Goal: Communication & Community: Answer question/provide support

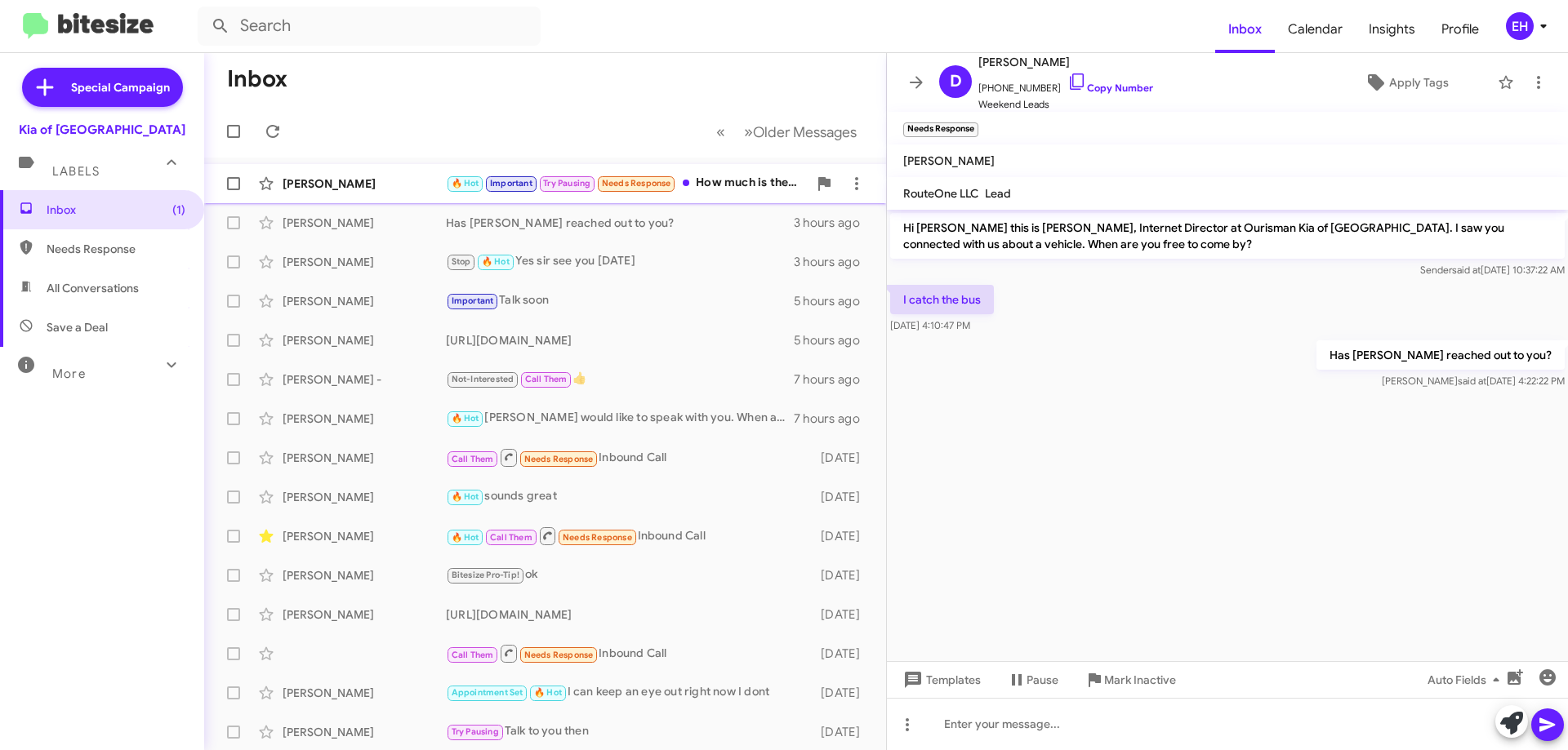
click at [741, 186] on div "🔥 Hot Important Try Pausing Needs Response How much is the current price of the…" at bounding box center [626, 183] width 362 height 19
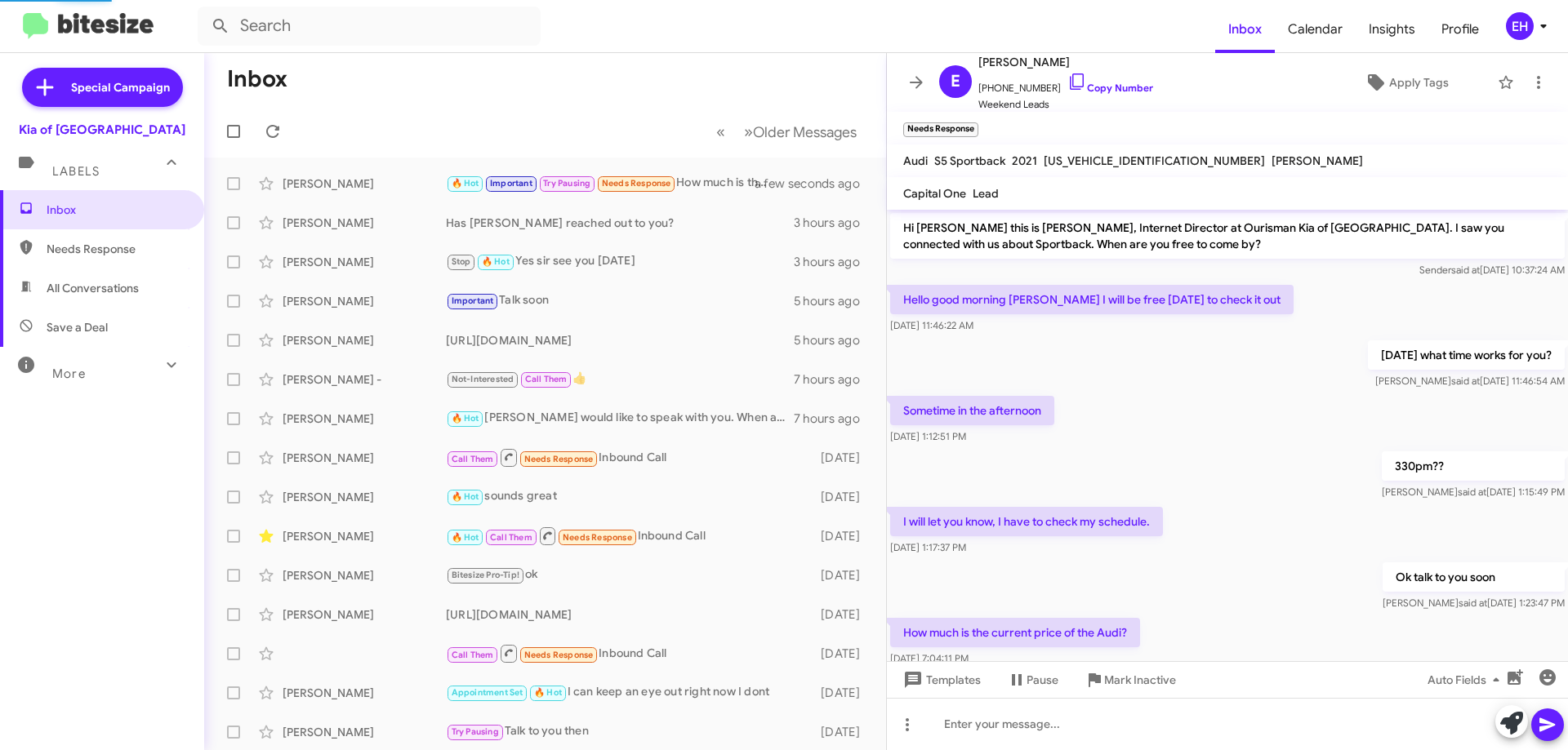
scroll to position [42, 0]
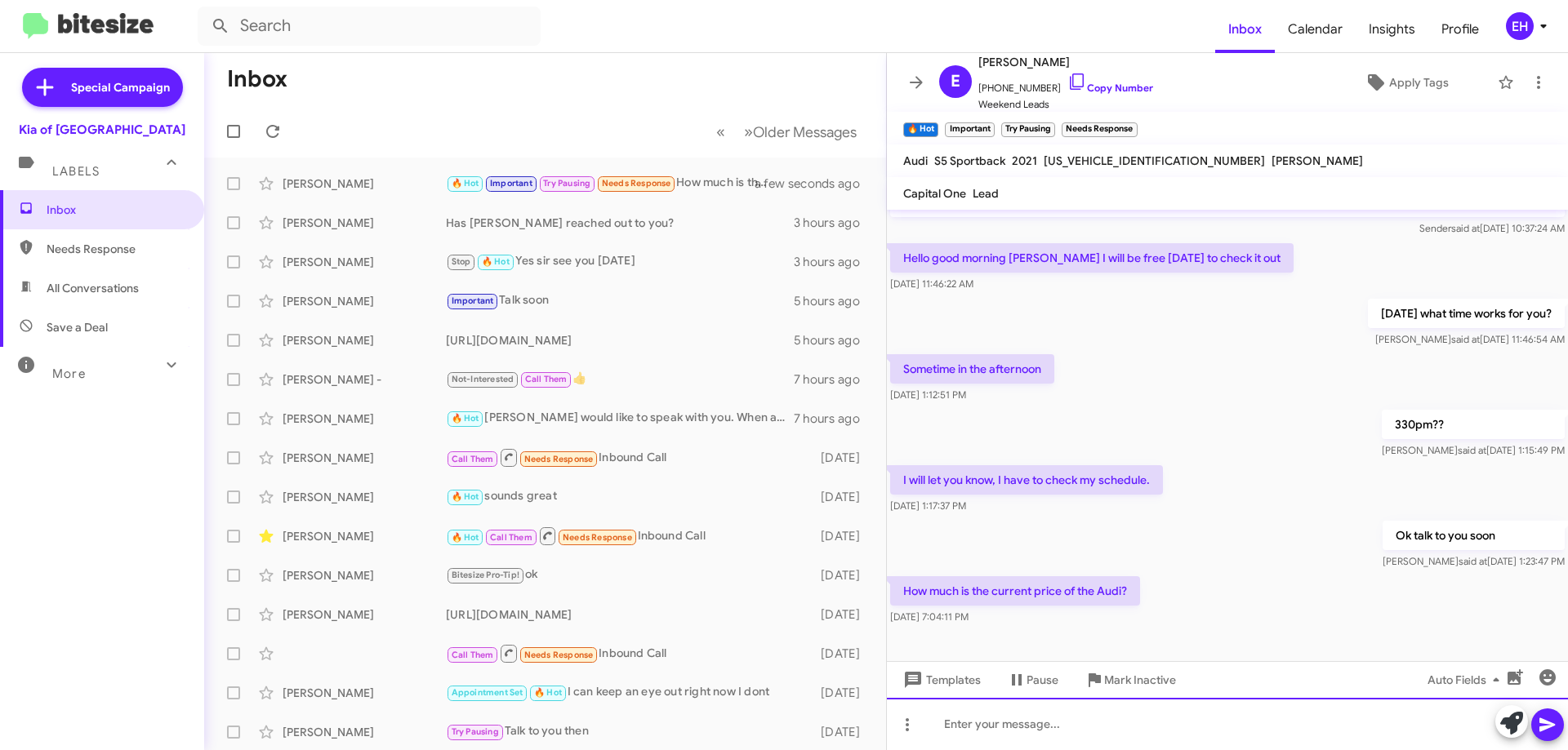
click at [1118, 727] on div at bounding box center [1228, 724] width 682 height 52
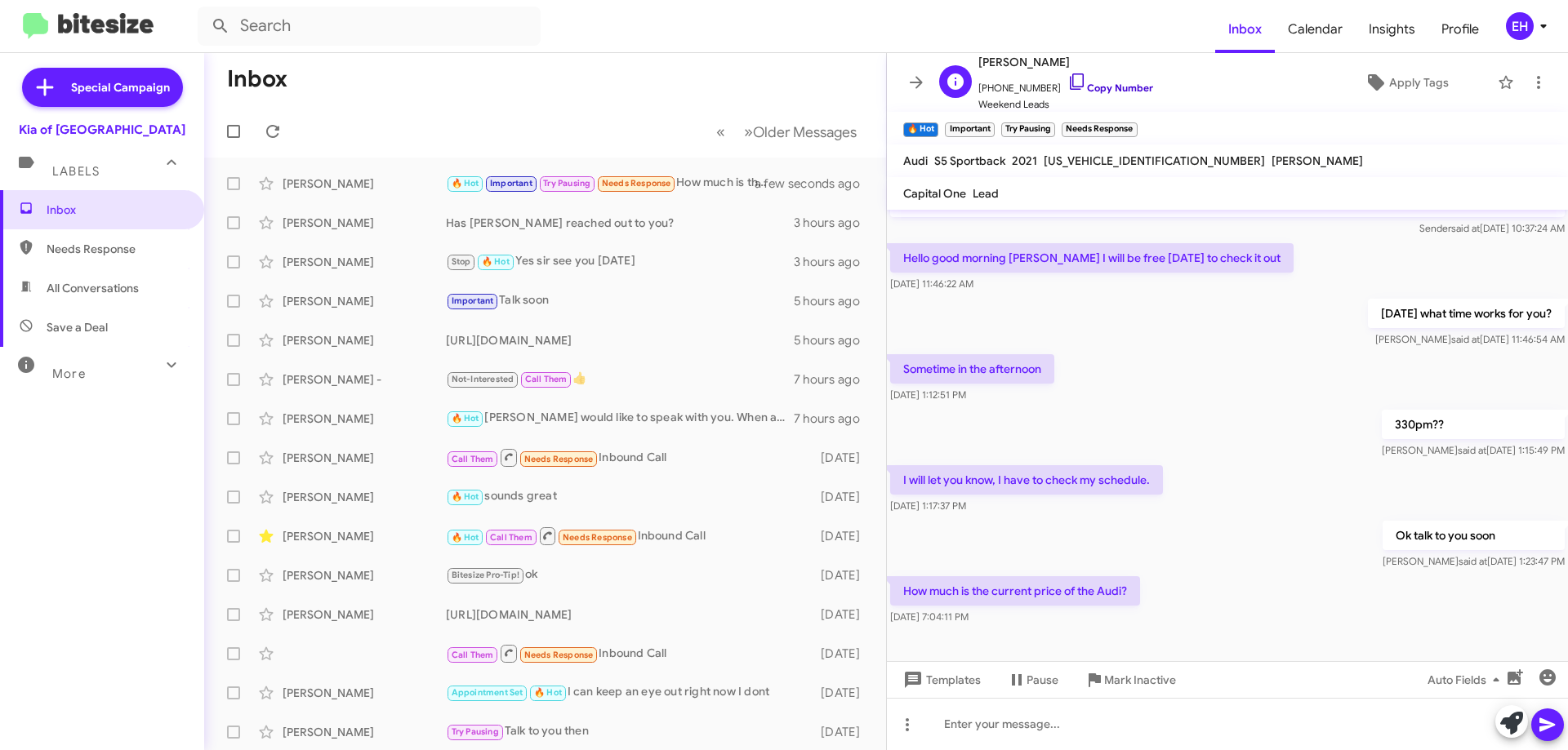
click at [1116, 89] on link "Copy Number" at bounding box center [1110, 88] width 86 height 12
drag, startPoint x: 1174, startPoint y: 155, endPoint x: 1044, endPoint y: 158, distance: 130.0
click at [1044, 158] on div "Audi S5 Sportback 2021 WAUC4CF55MA050427 Erik Hershan" at bounding box center [1134, 160] width 466 height 20
copy span "[US_VEHICLE_IDENTIFICATION_NUMBER]"
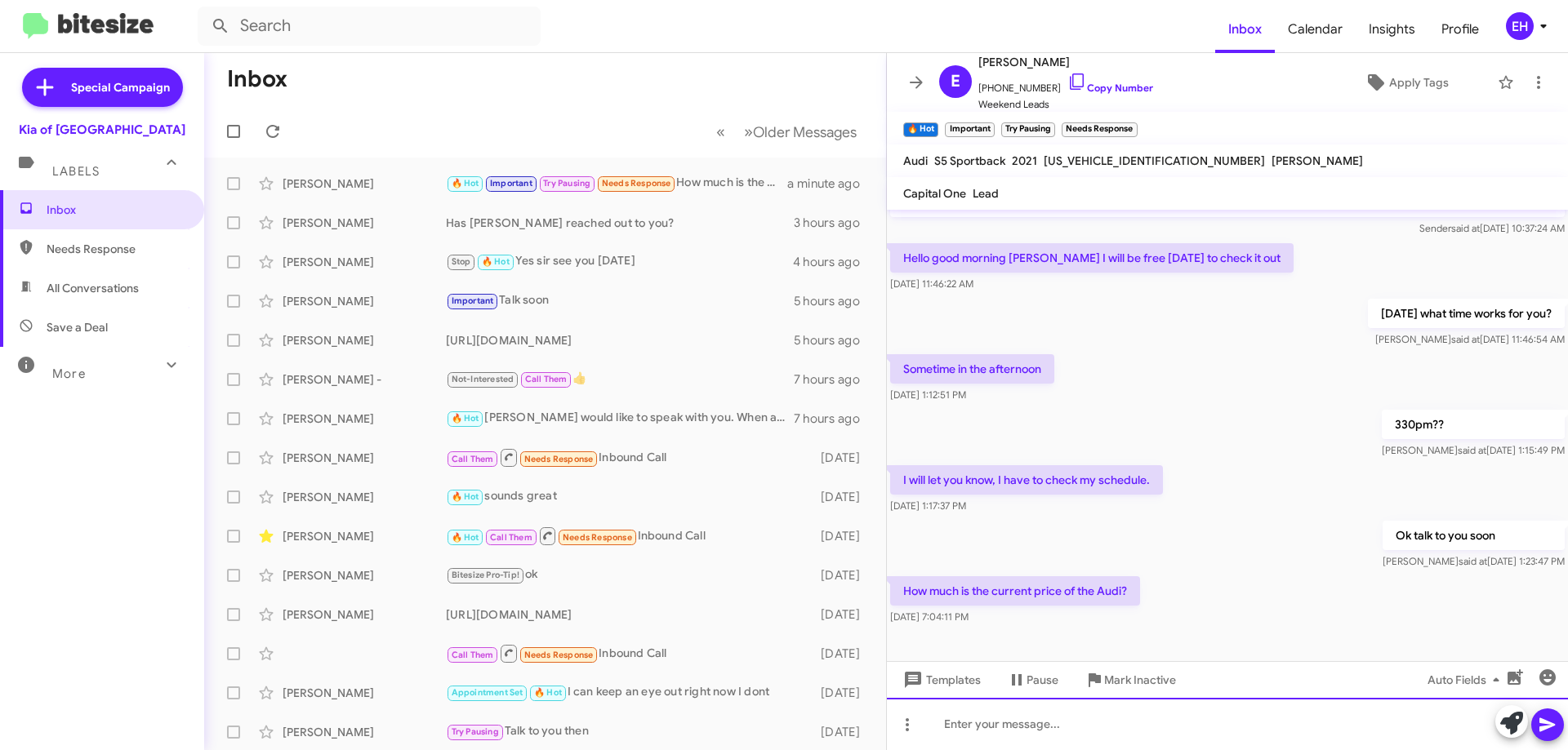
click at [1089, 736] on div at bounding box center [1228, 724] width 682 height 52
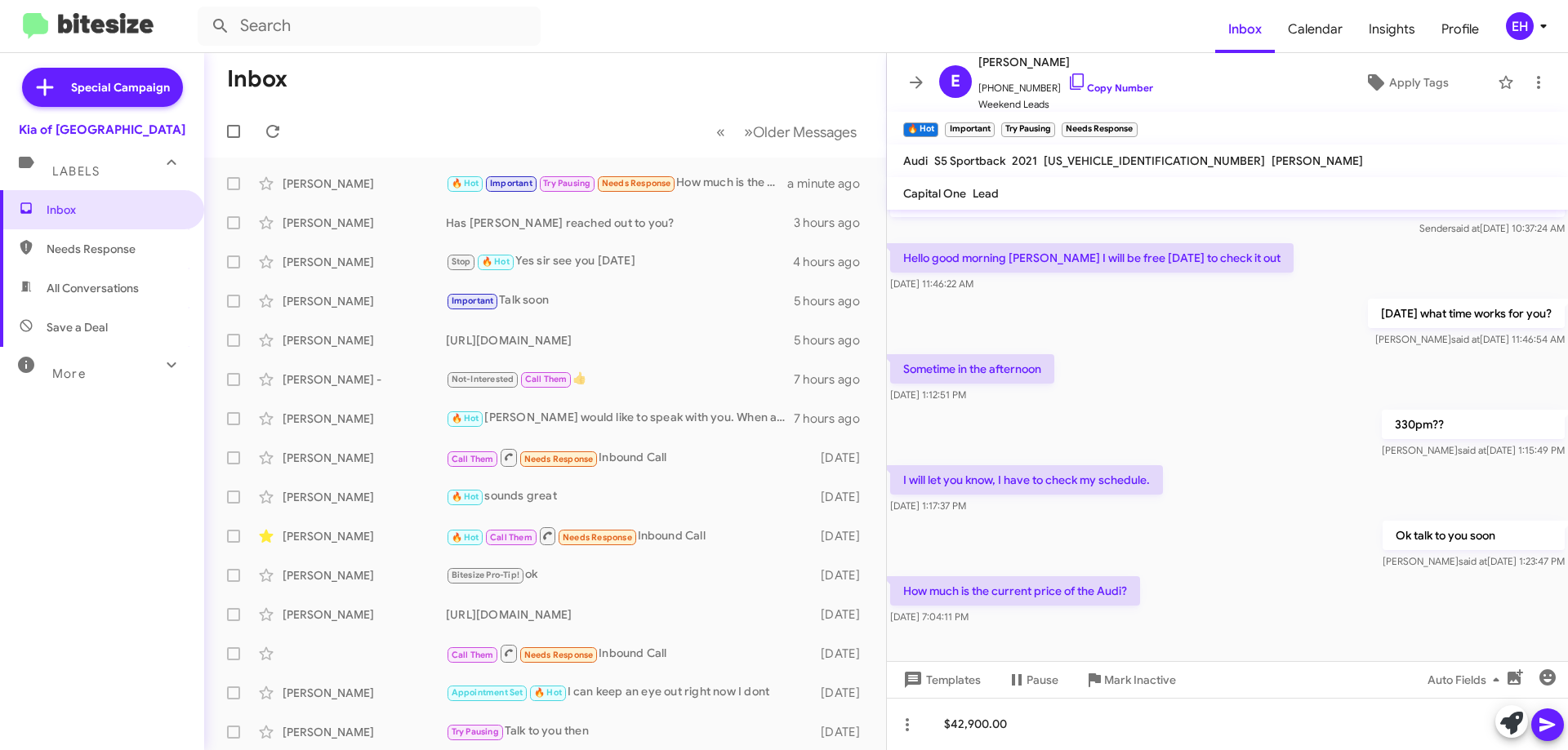
click at [1548, 730] on icon at bounding box center [1547, 725] width 20 height 20
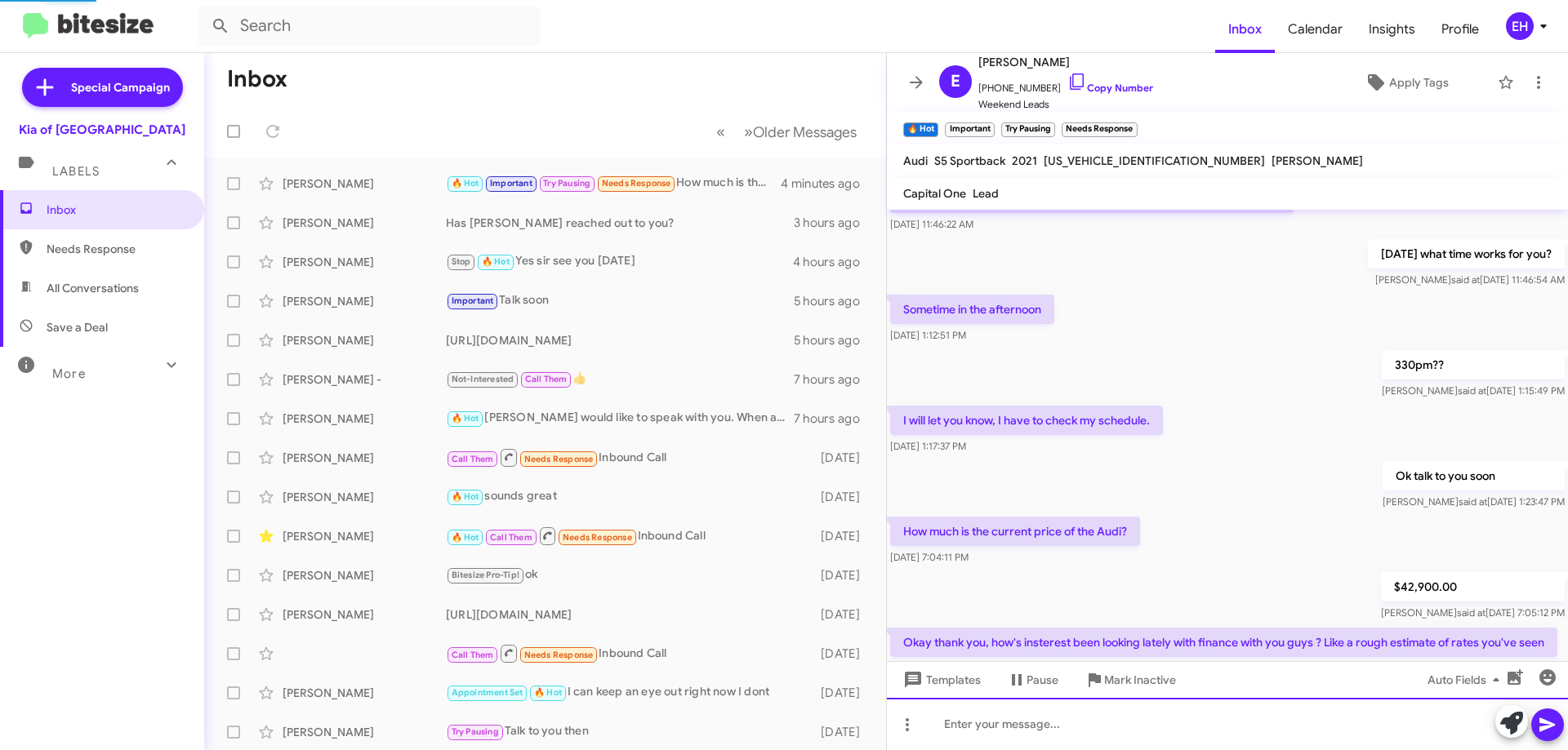
scroll to position [177, 0]
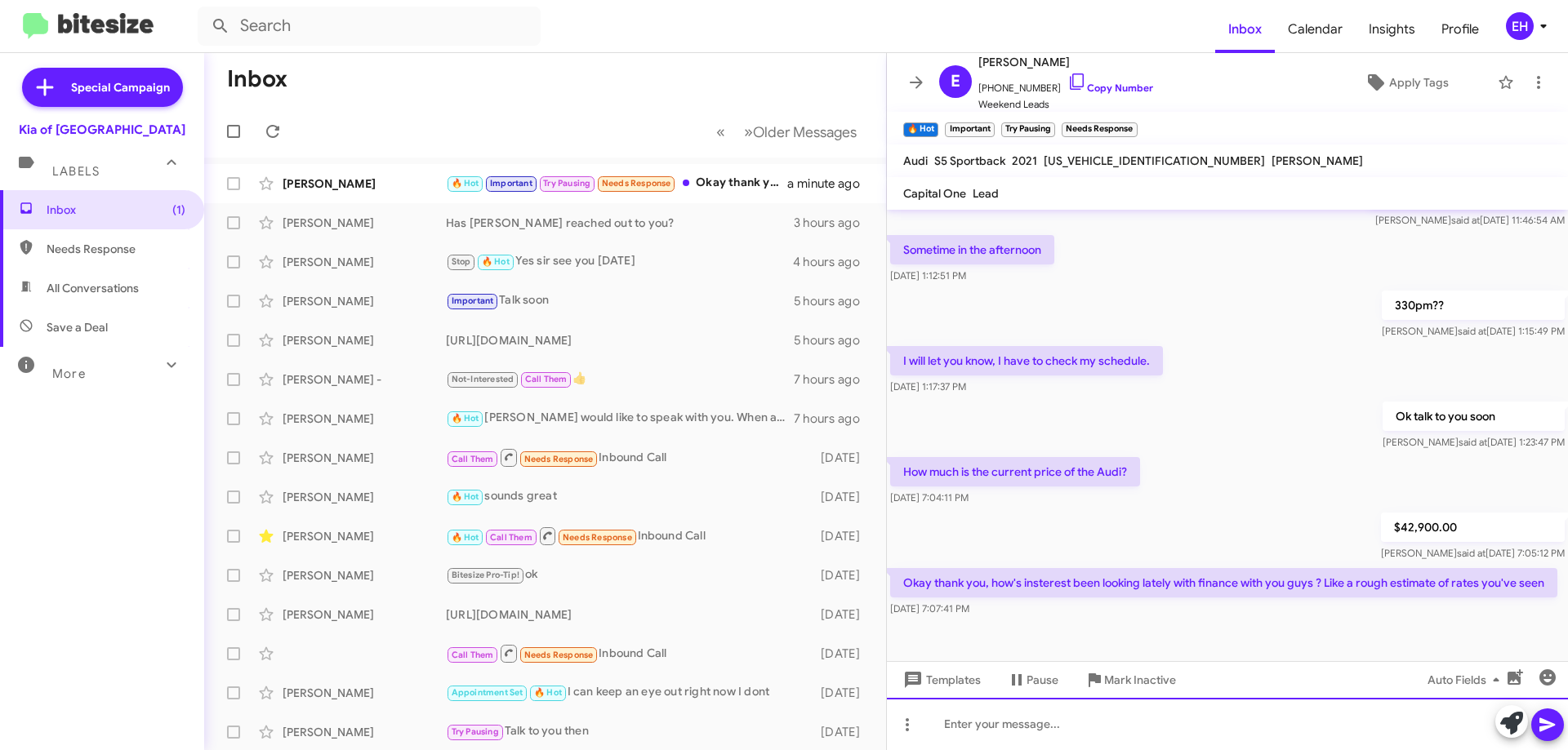
click at [1100, 730] on div at bounding box center [1228, 724] width 682 height 52
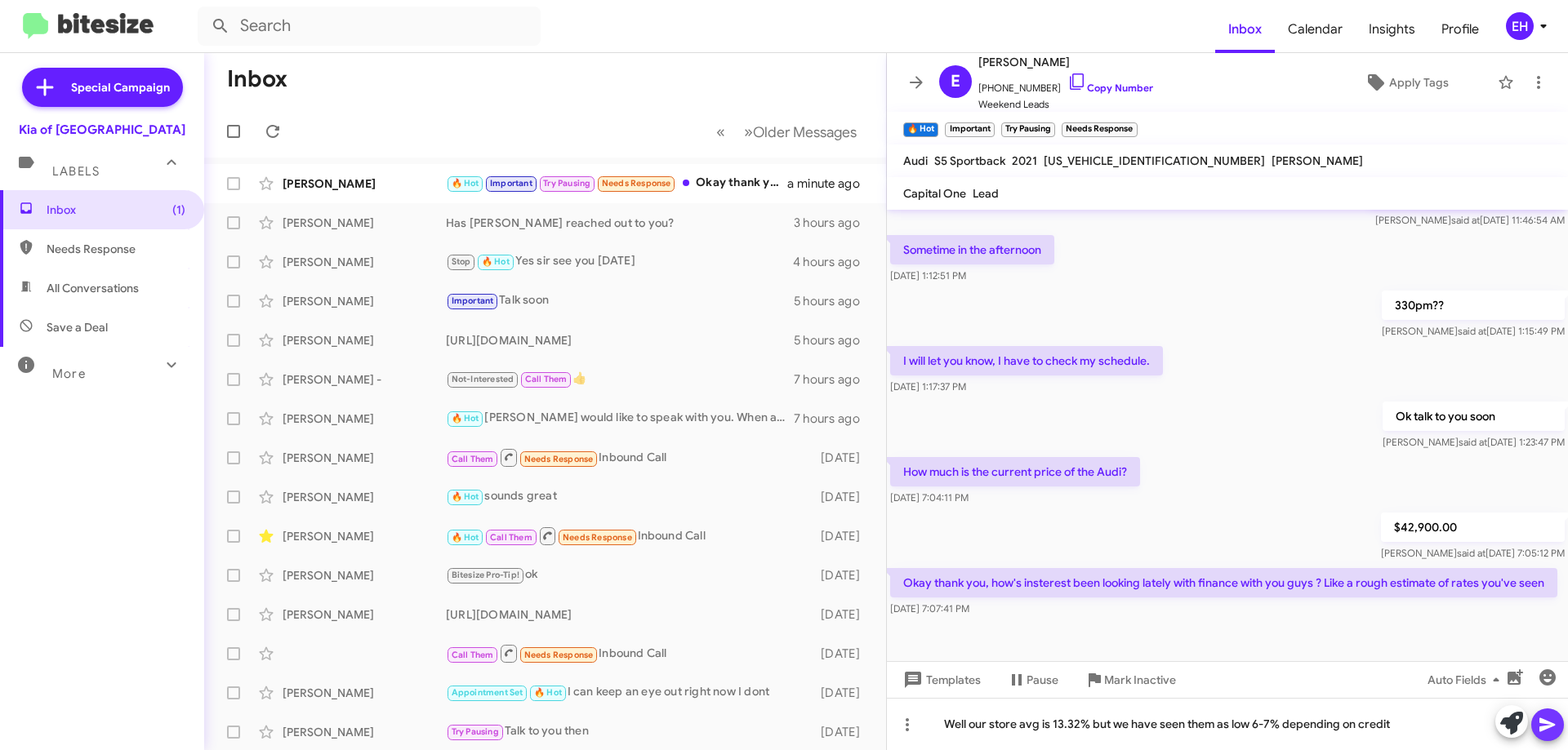
click at [1543, 726] on icon at bounding box center [1547, 725] width 15 height 14
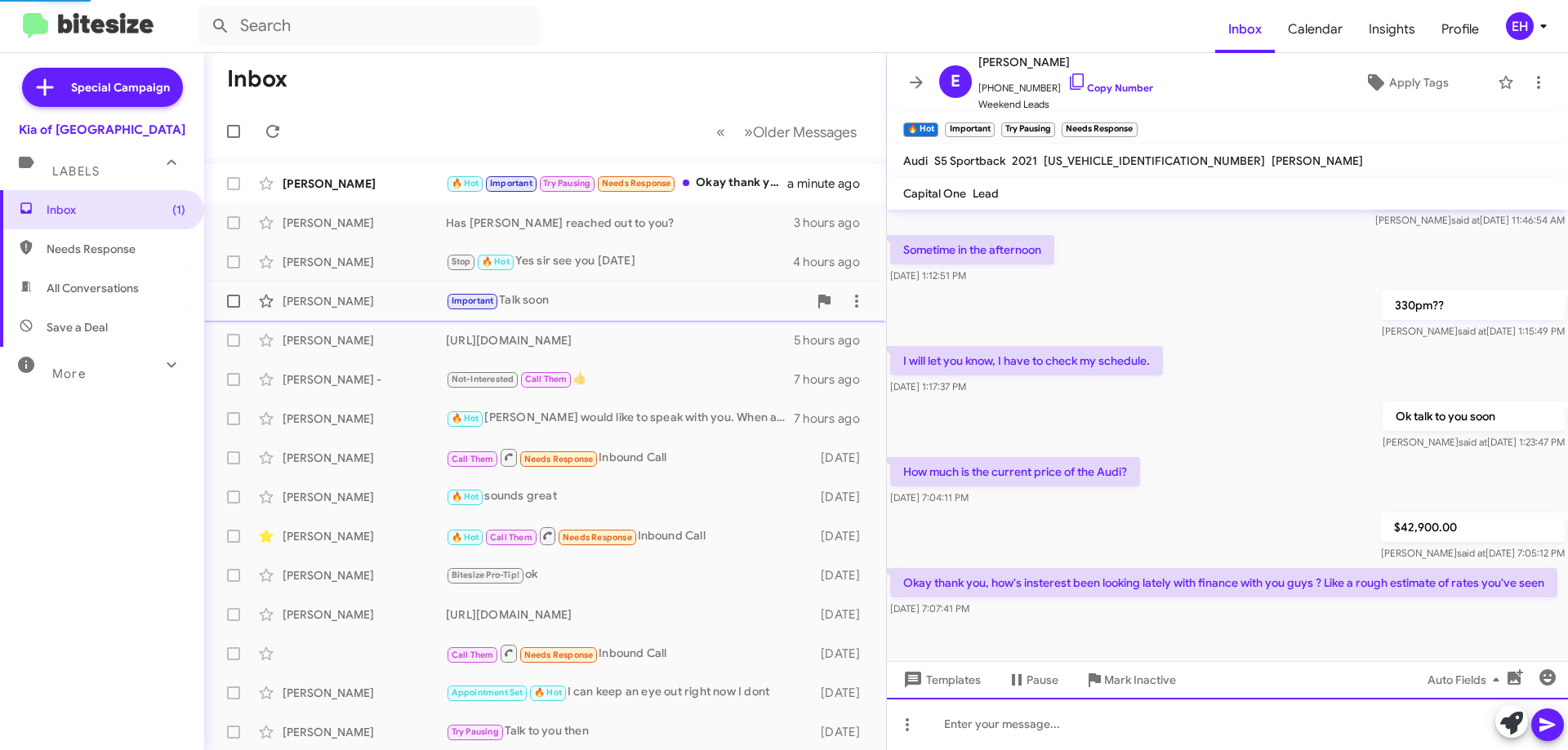
scroll to position [0, 0]
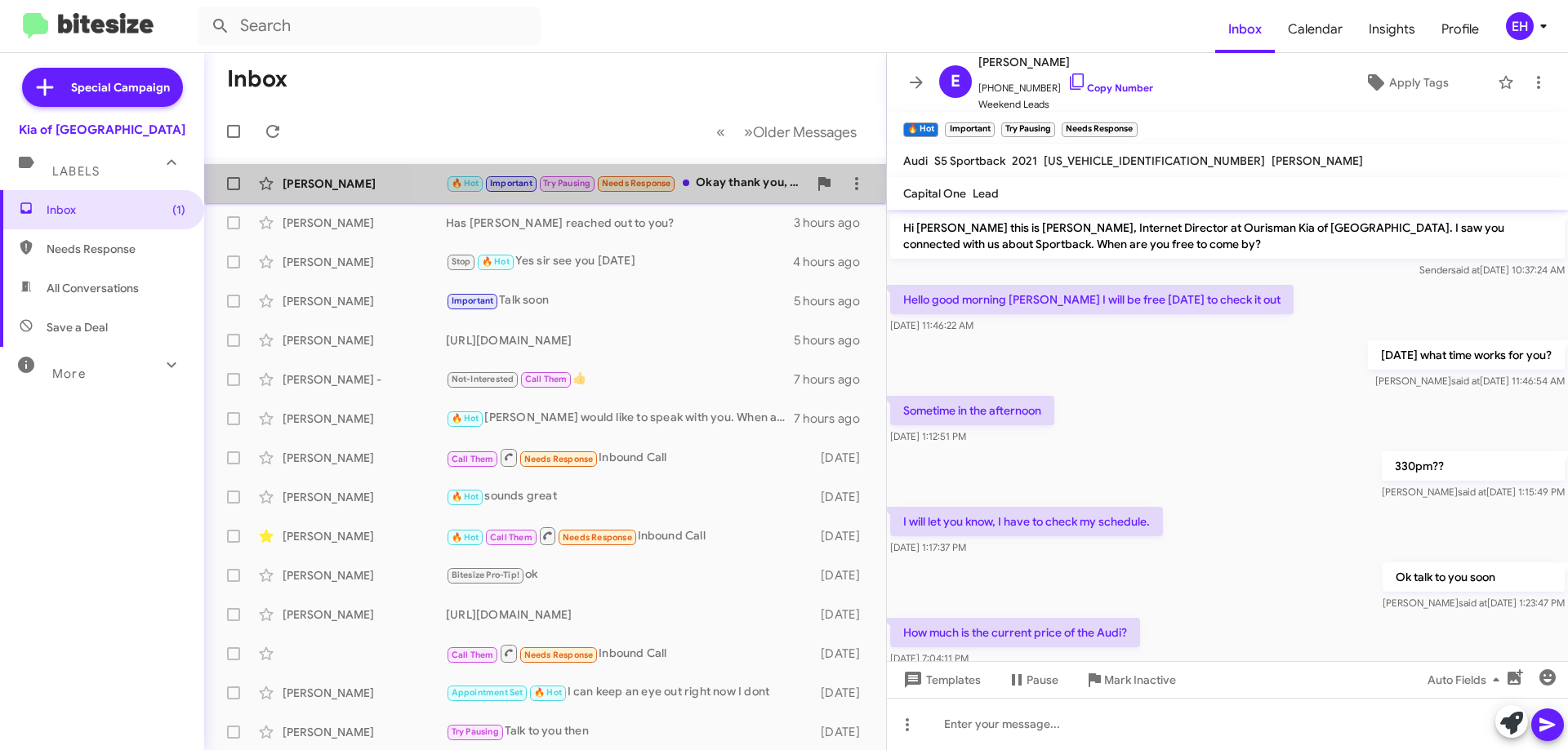
click at [728, 172] on div "Elmer Nunez 🔥 Hot Important Try Pausing Needs Response Okay thank you, how's in…" at bounding box center [545, 183] width 656 height 33
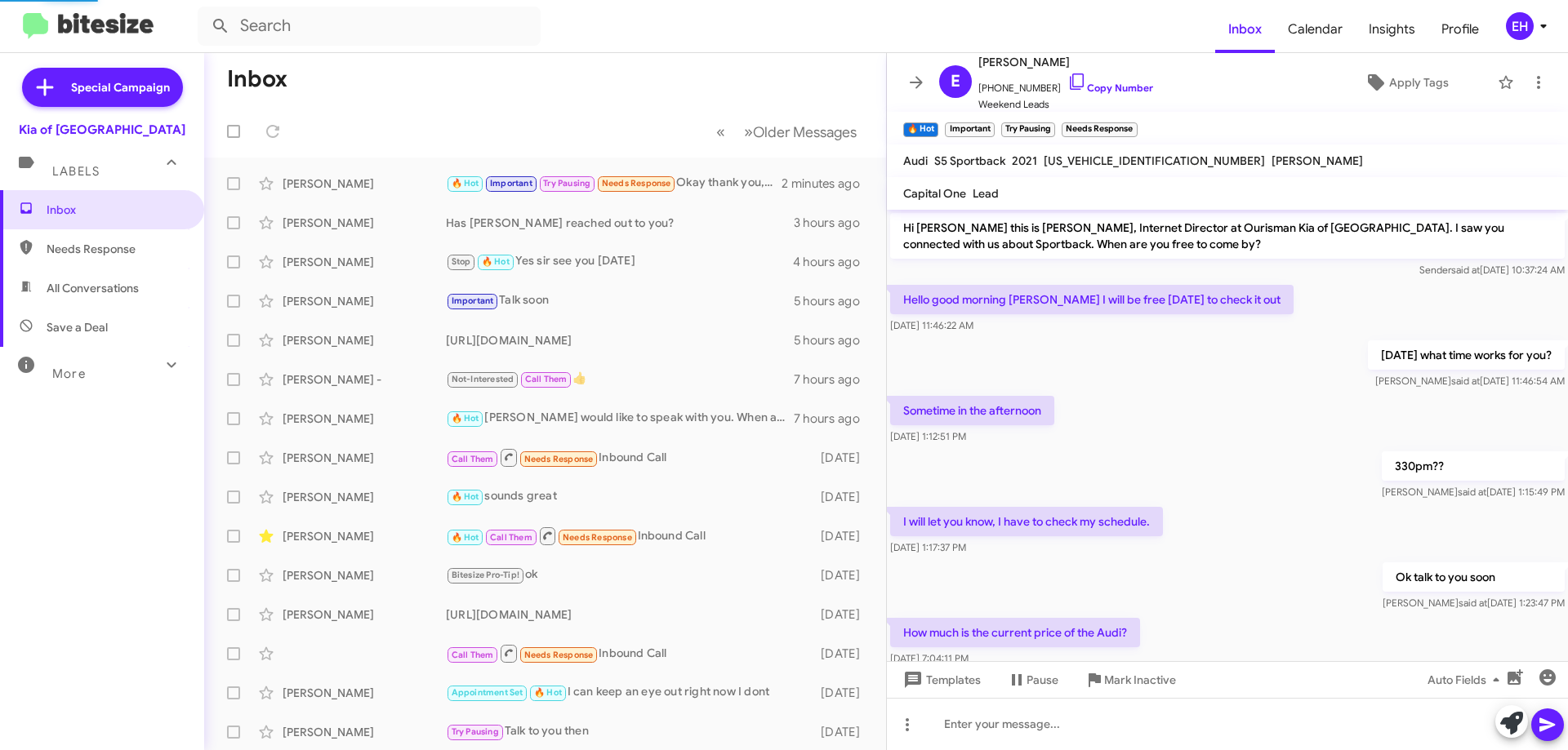
scroll to position [296, 0]
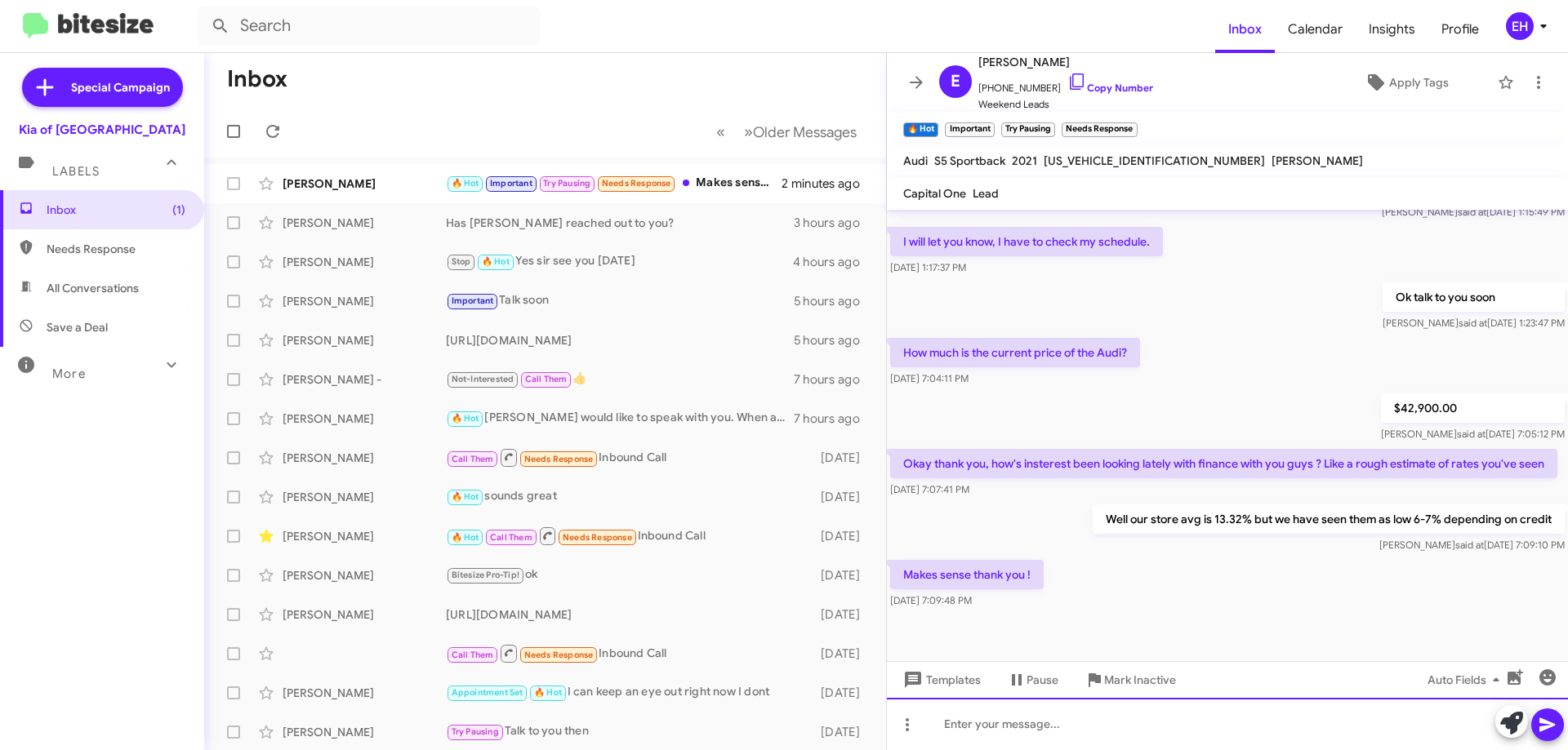
click at [1008, 714] on div at bounding box center [1228, 724] width 682 height 52
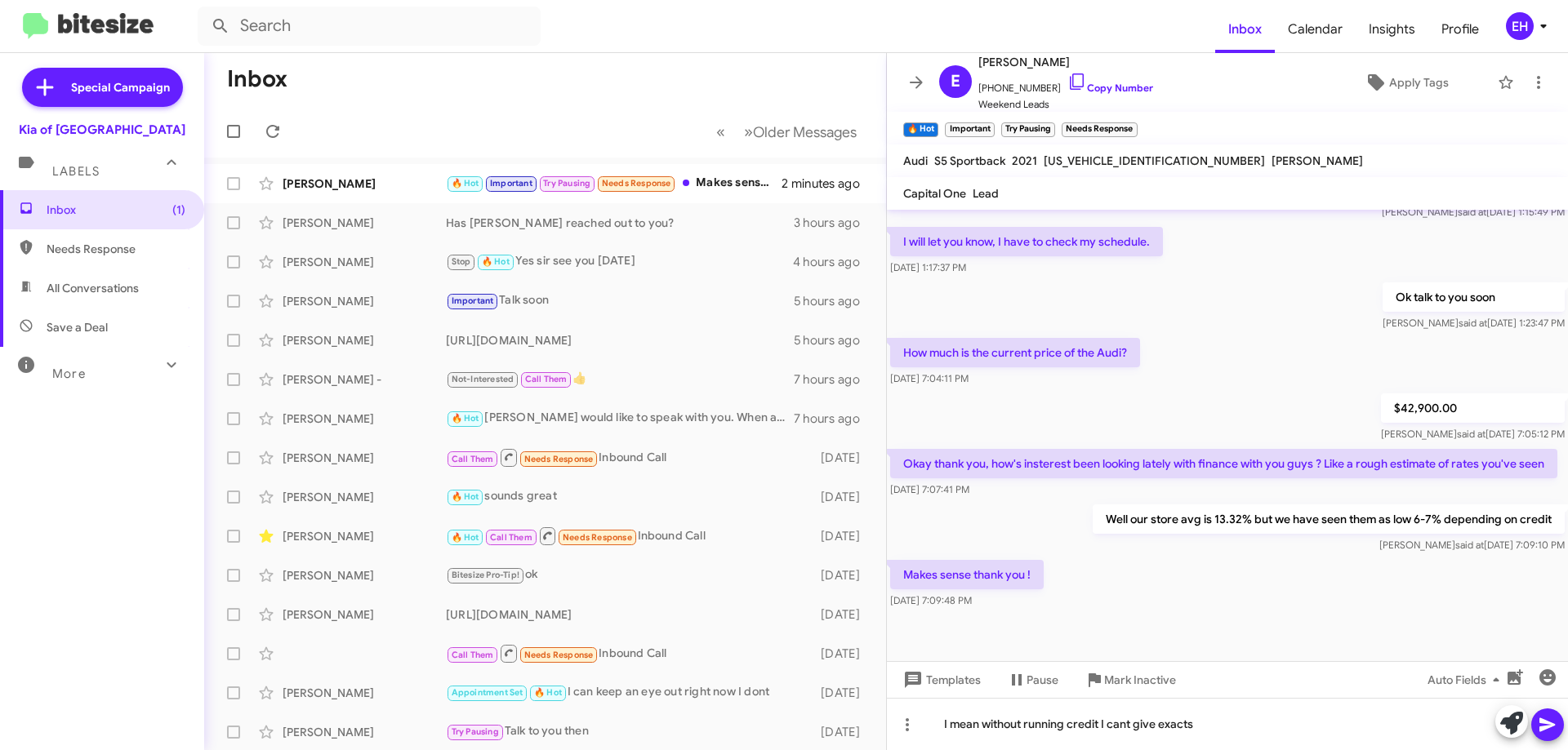
click at [1562, 726] on button at bounding box center [1547, 725] width 33 height 33
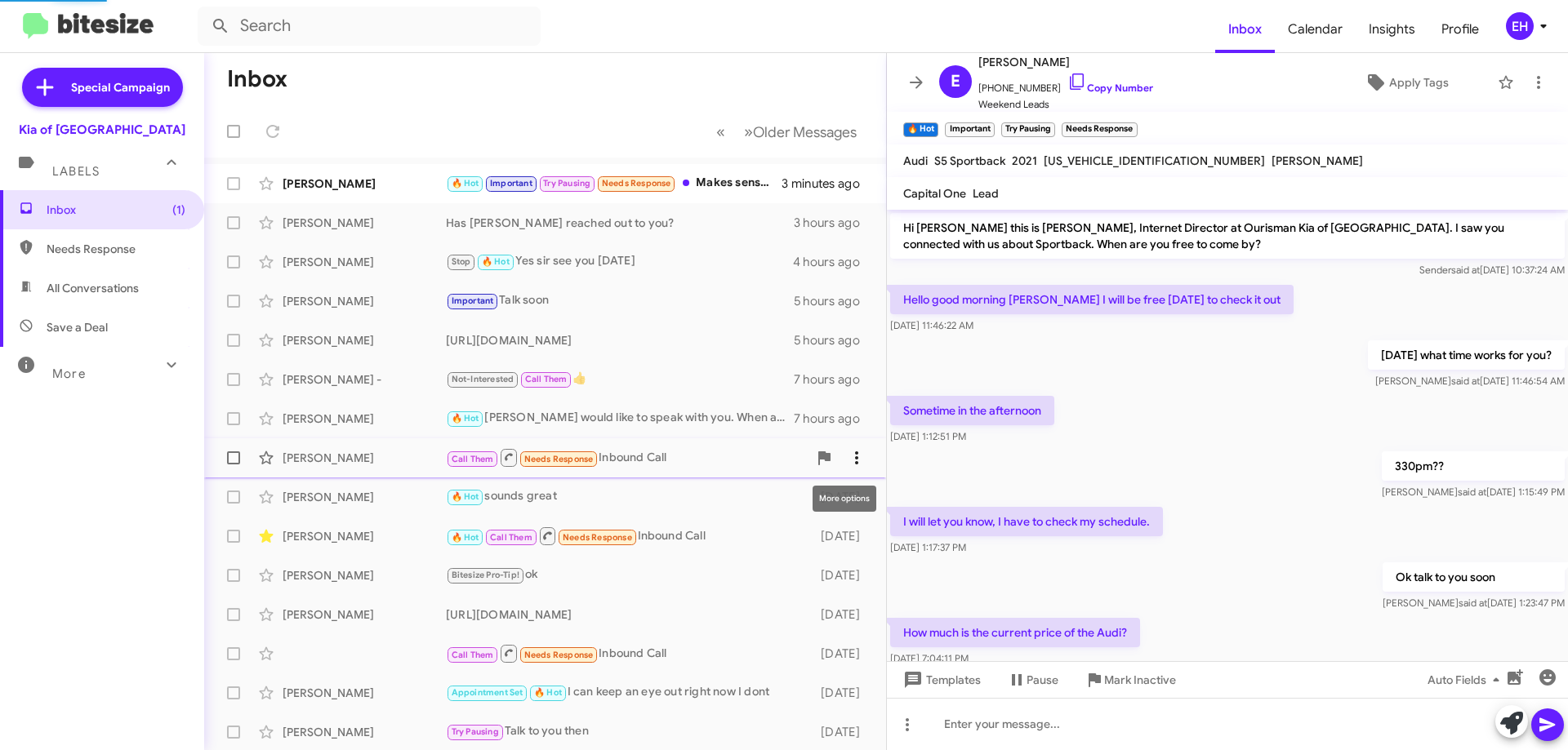
scroll to position [415, 0]
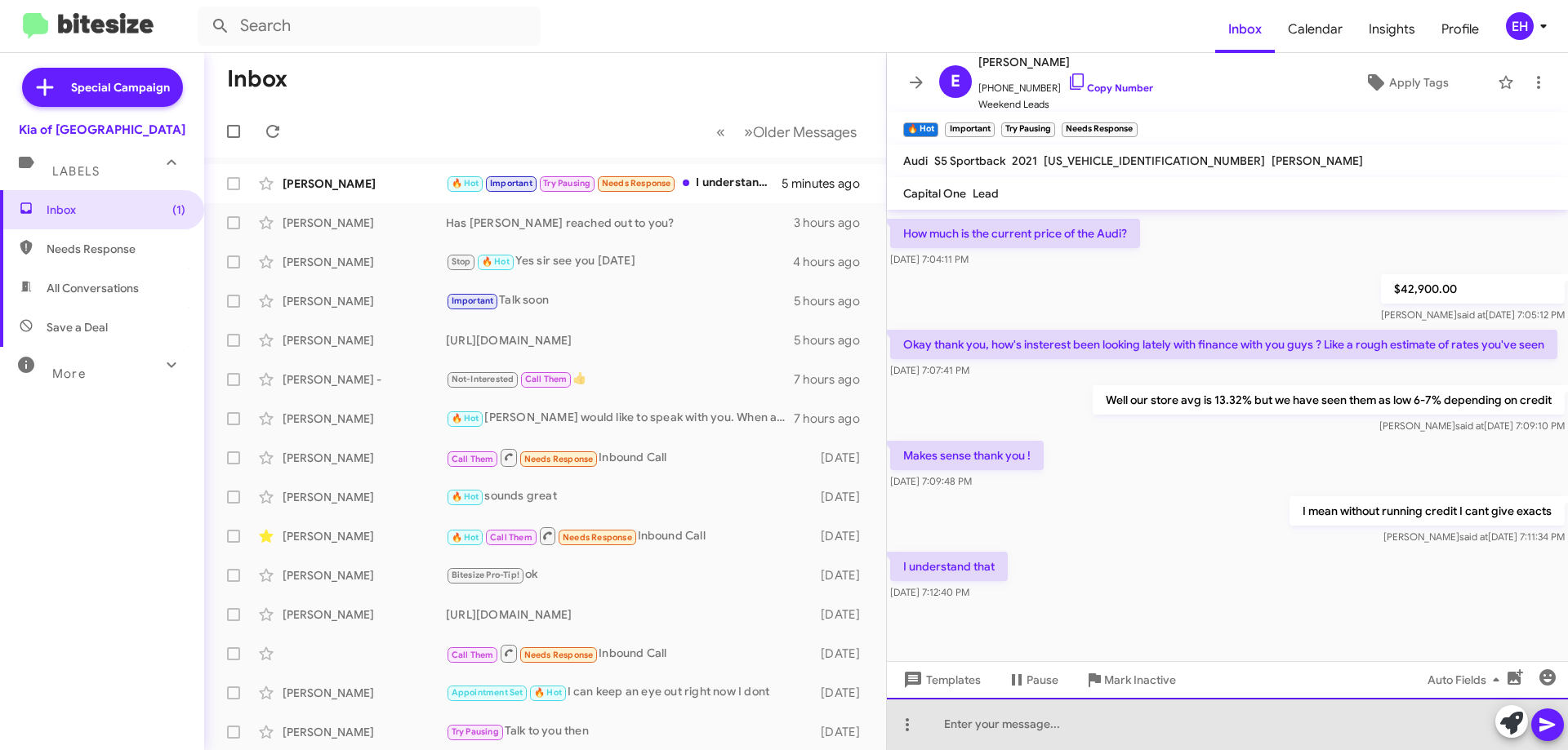
click at [1264, 725] on div at bounding box center [1228, 724] width 682 height 52
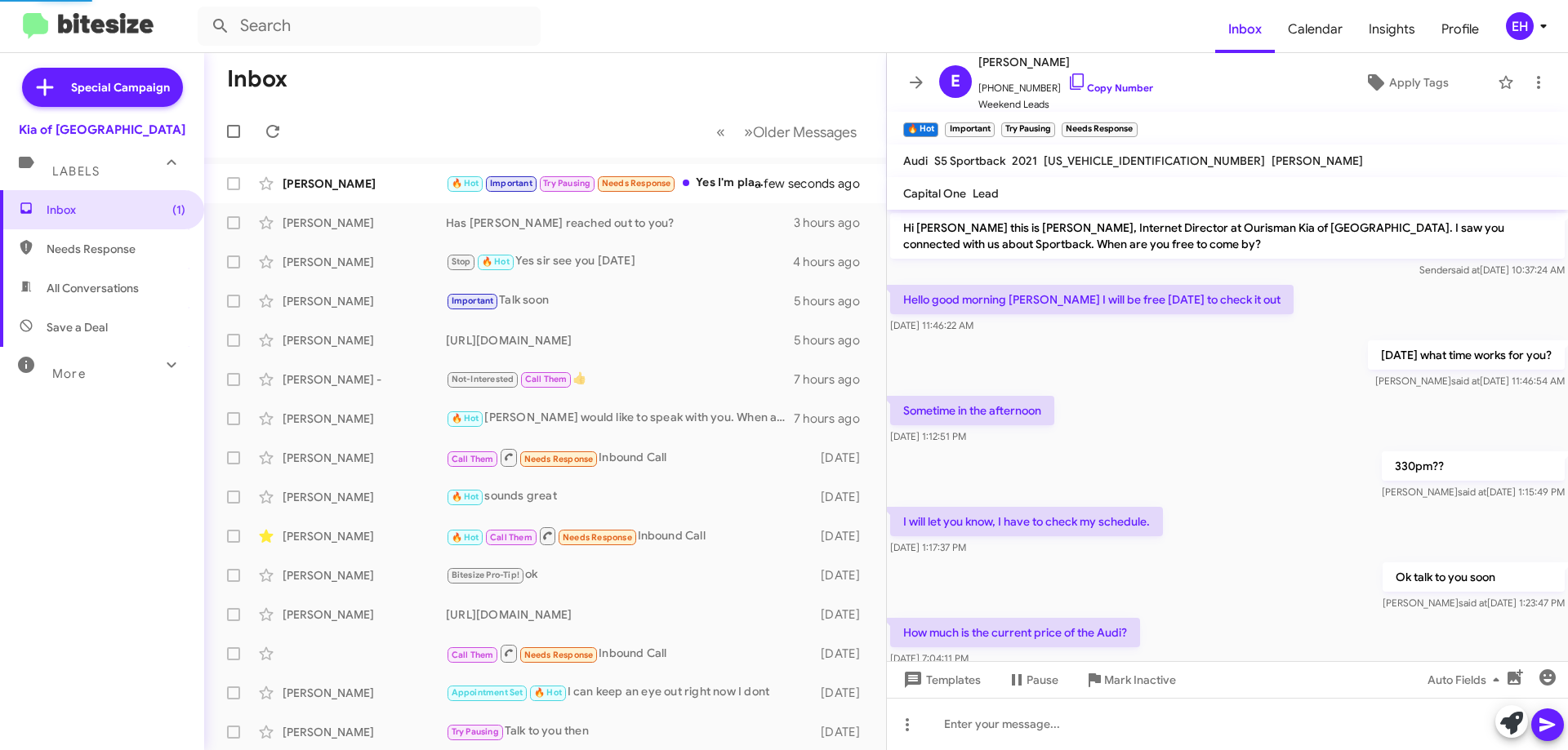
scroll to position [535, 0]
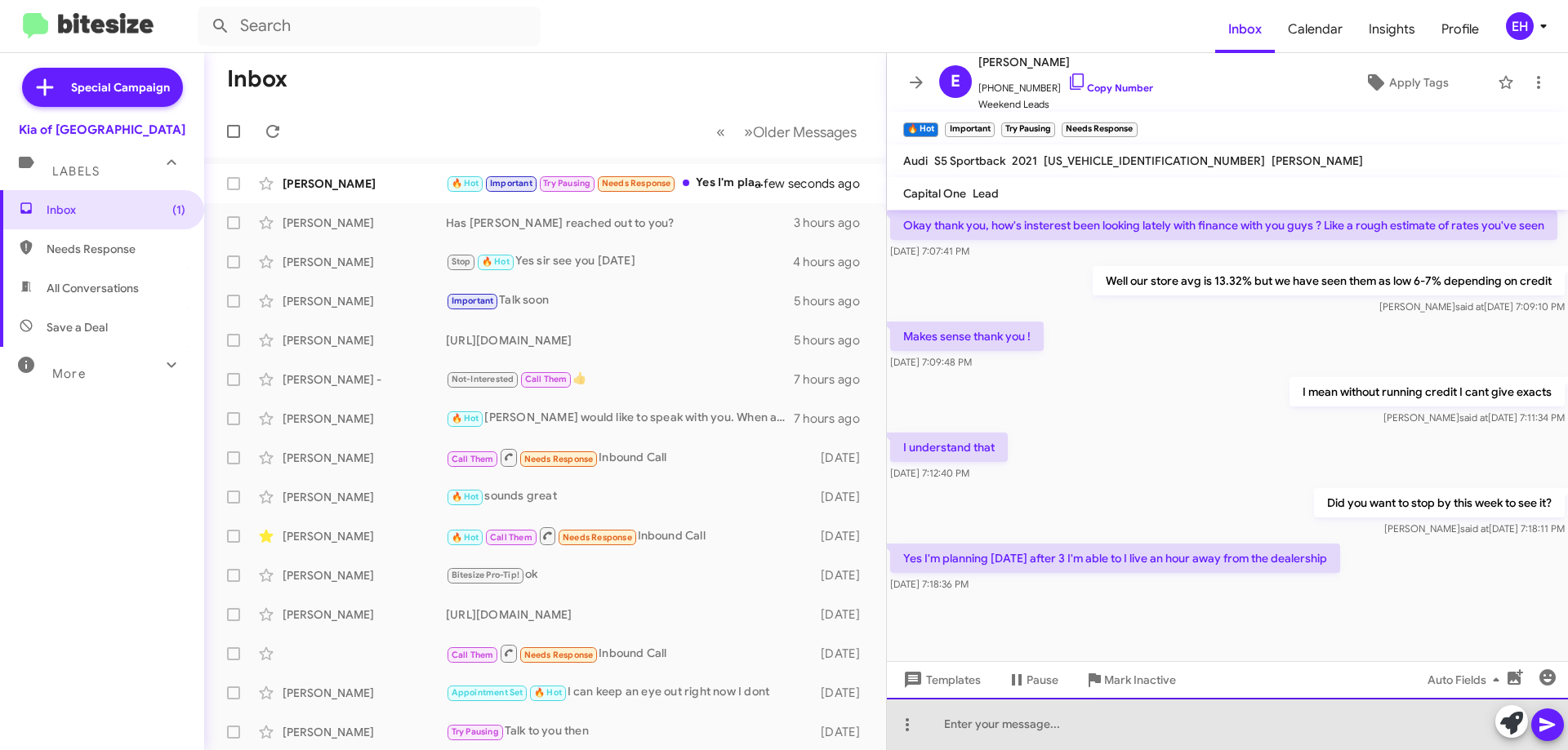
click at [1233, 730] on div at bounding box center [1228, 724] width 682 height 52
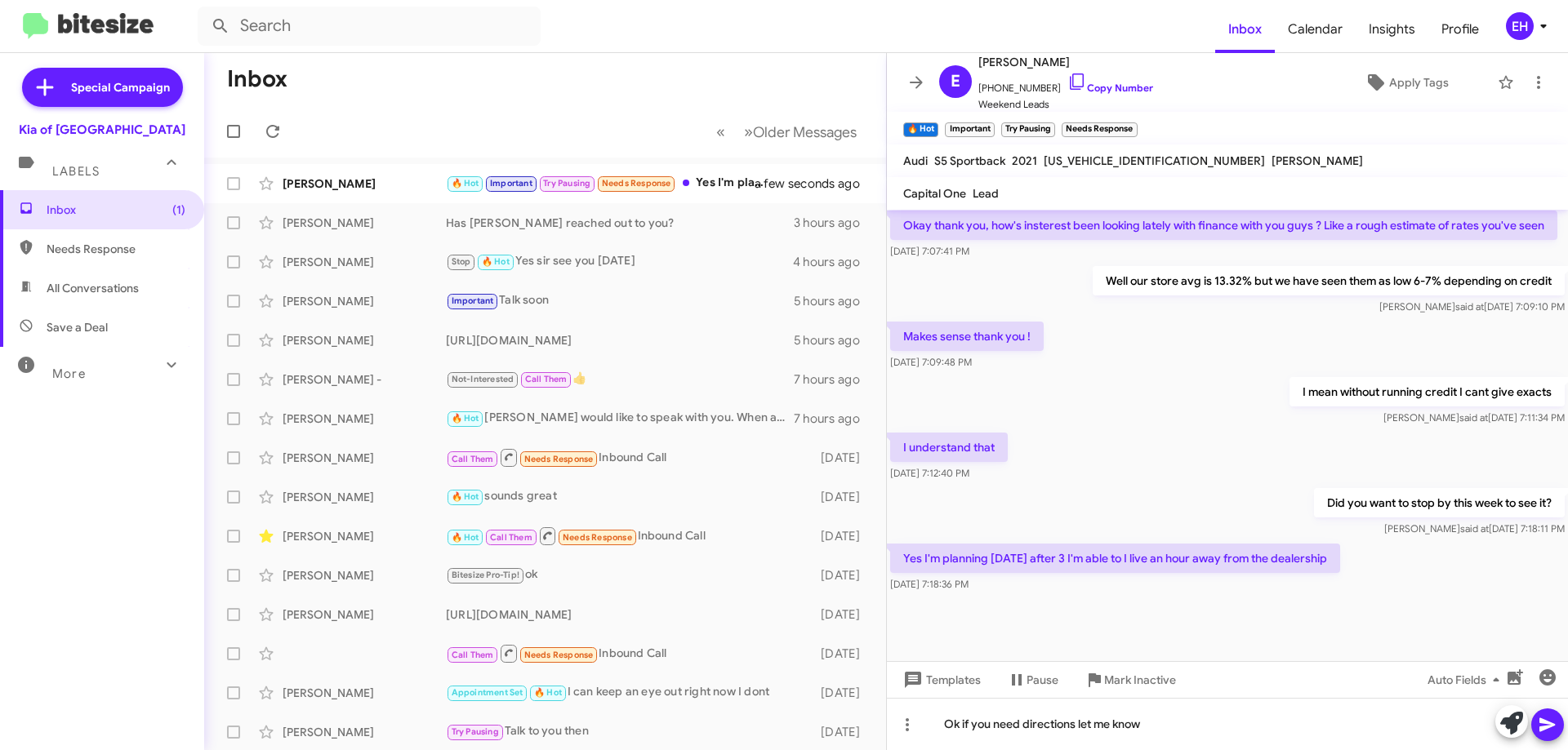
click at [1550, 730] on icon at bounding box center [1547, 725] width 20 height 20
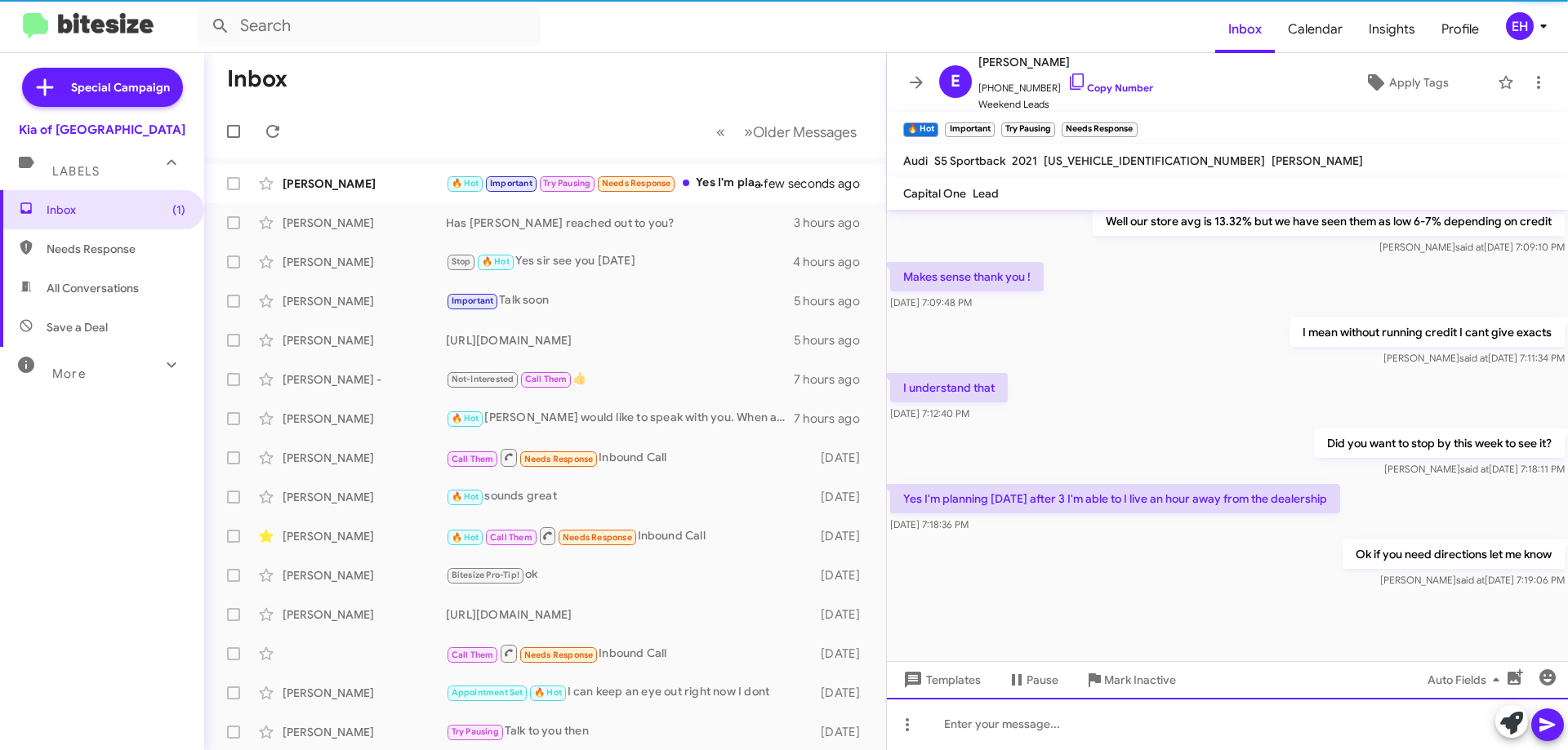
scroll to position [594, 0]
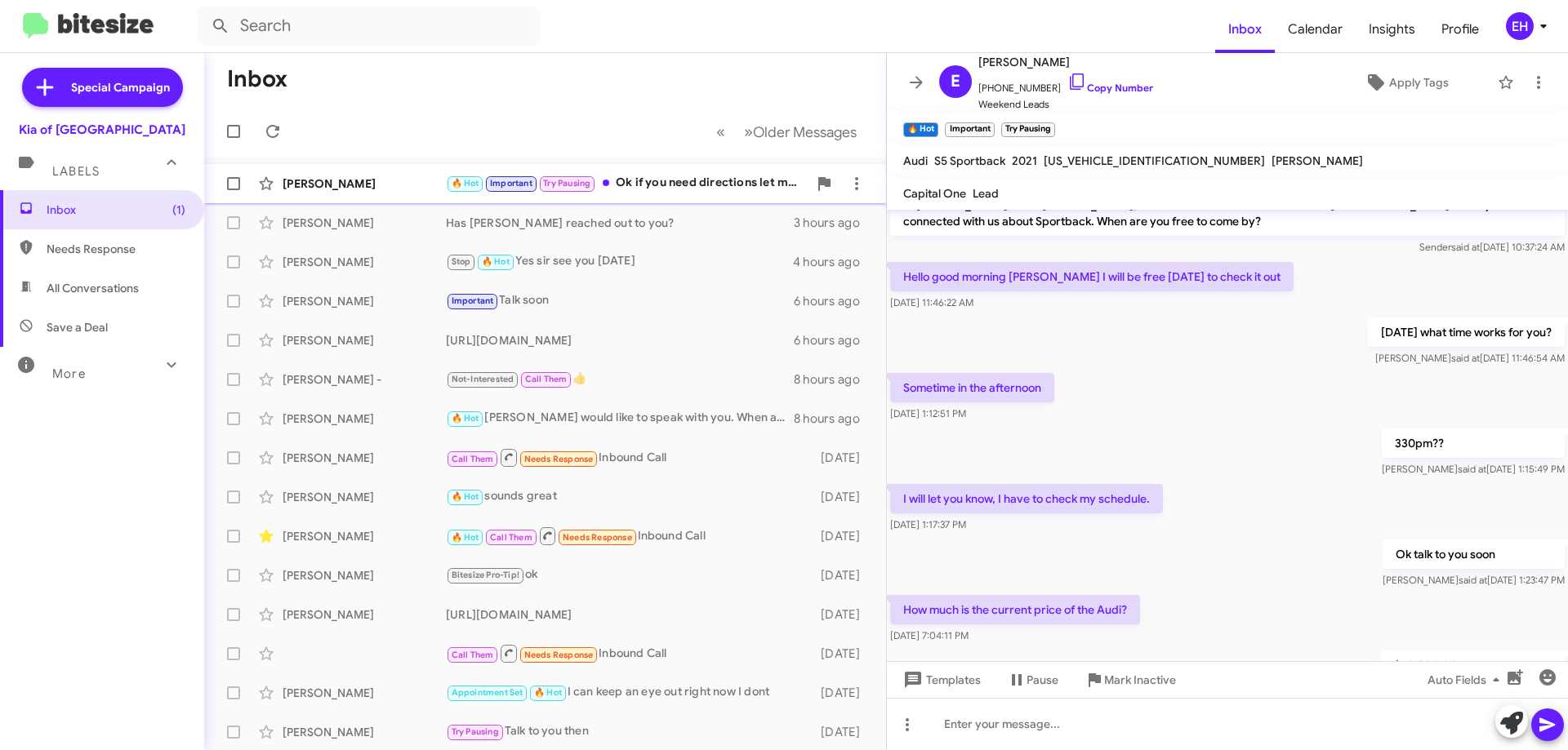
click at [690, 184] on div "🔥 Hot Important Try Pausing Ok if you need directions let me know" at bounding box center [626, 183] width 362 height 19
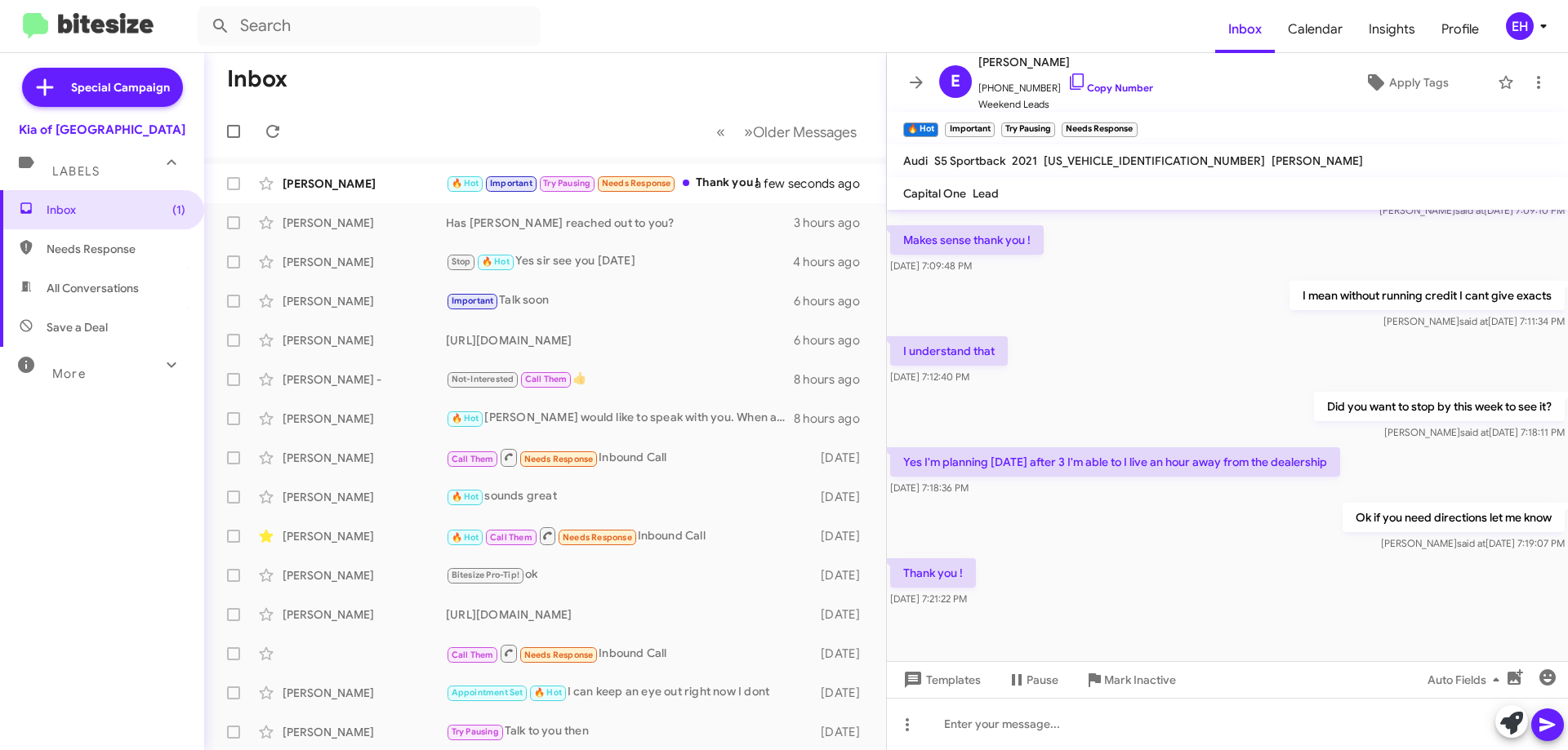
scroll to position [654, 0]
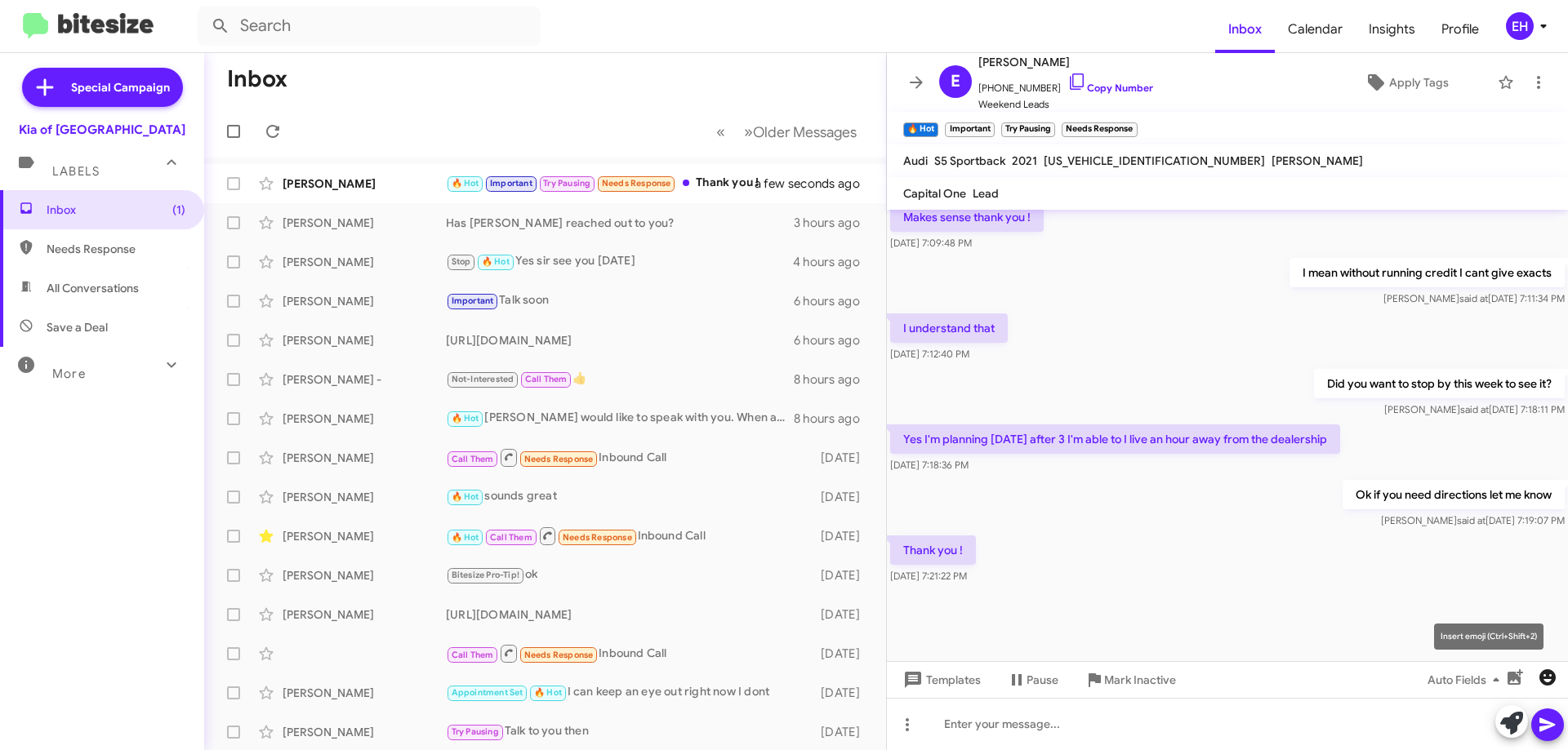
click at [1549, 675] on icon "button" at bounding box center [1547, 677] width 16 height 16
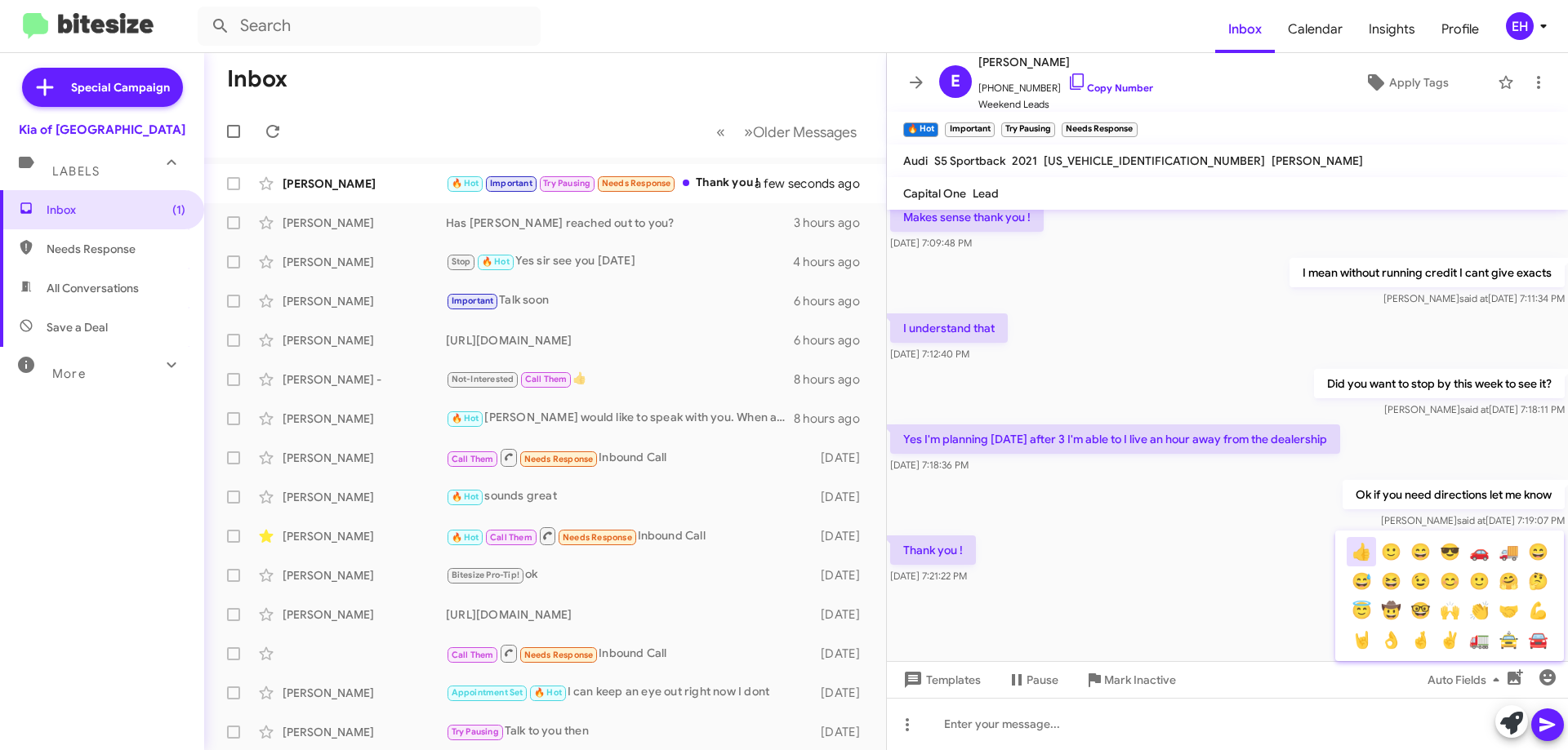
click at [1359, 555] on button "👍" at bounding box center [1361, 551] width 29 height 29
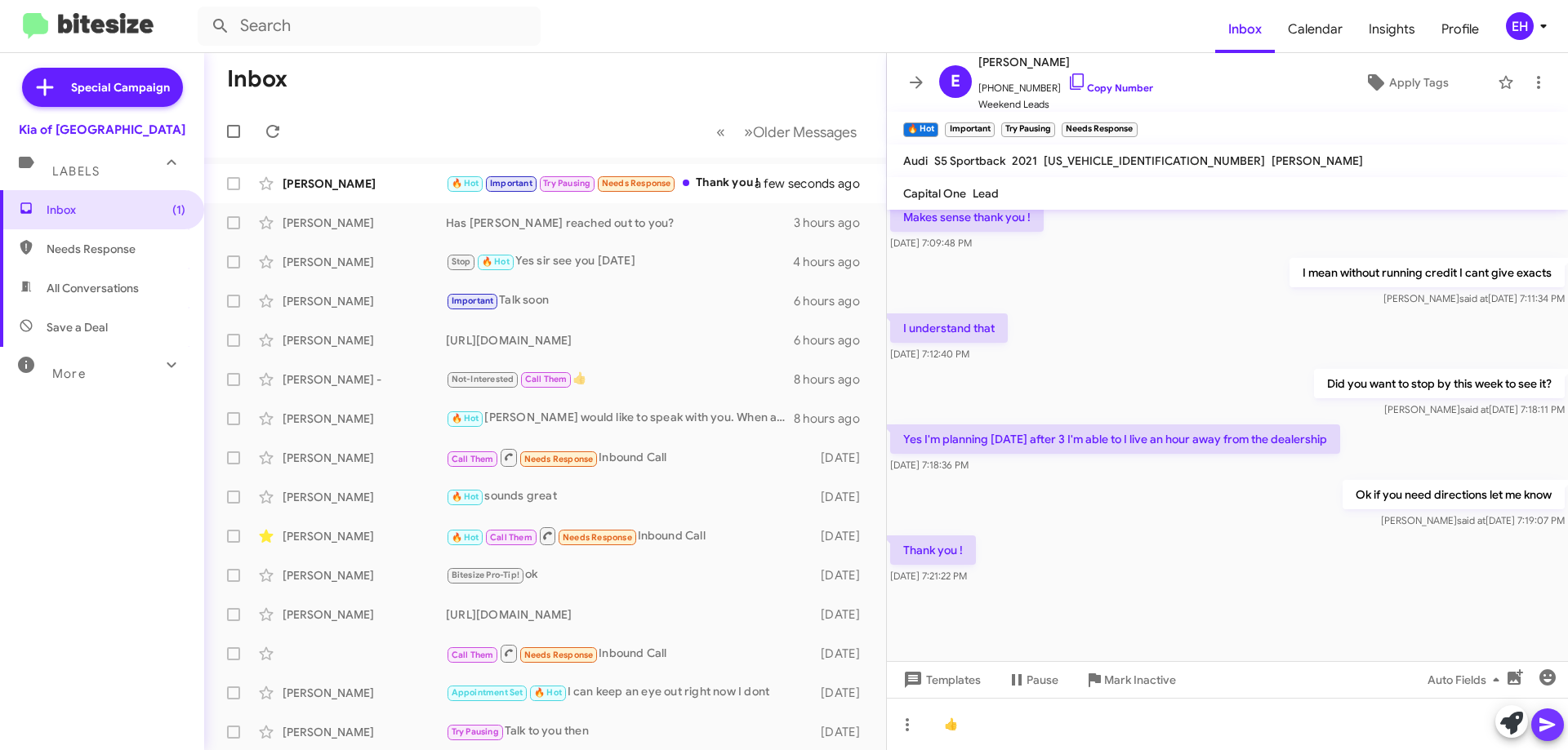
click at [1553, 734] on icon at bounding box center [1547, 725] width 20 height 20
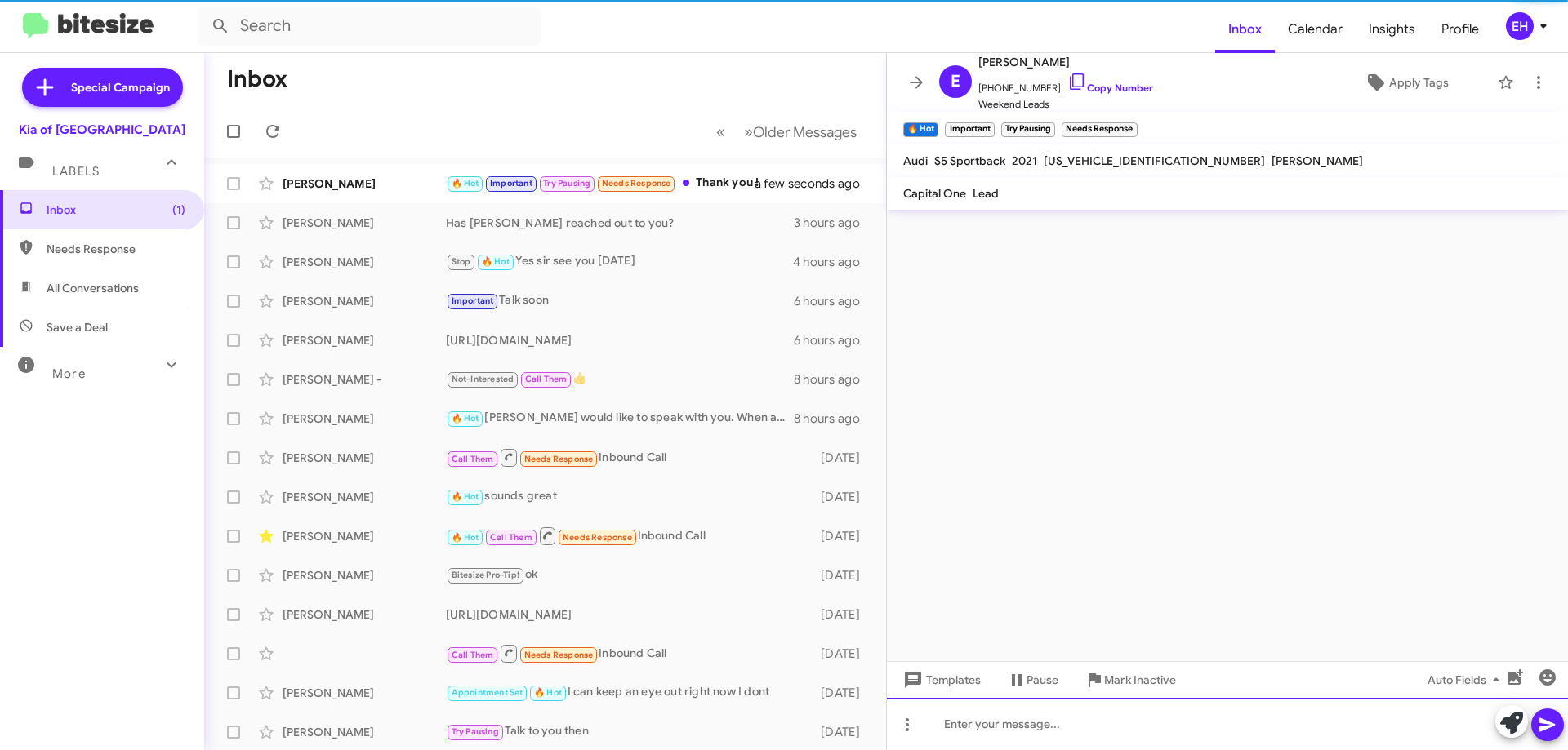
scroll to position [0, 0]
